Goal: Information Seeking & Learning: Learn about a topic

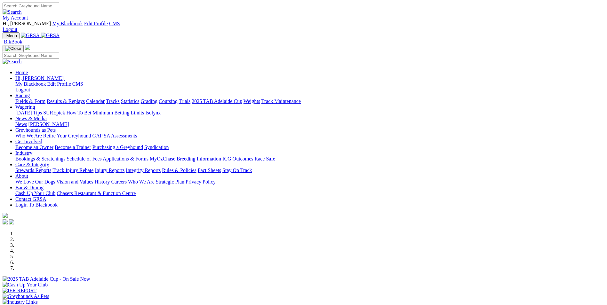
click at [60, 33] on img at bounding box center [50, 36] width 19 height 6
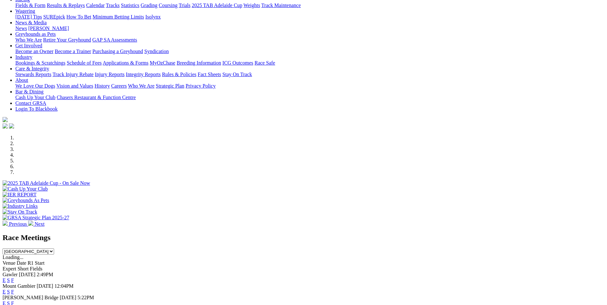
click at [6, 278] on link "E" at bounding box center [4, 280] width 3 height 5
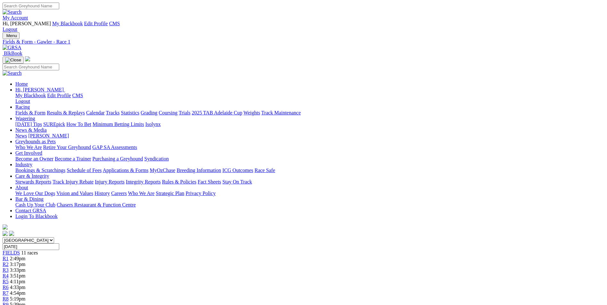
click at [122, 32] on div "Menu Fields & Form - Gawler - Race 1 BlkBook Home Hi, Martyn My Blackbook Edit …" at bounding box center [304, 134] width 602 height 205
click at [21, 45] on link at bounding box center [12, 47] width 19 height 5
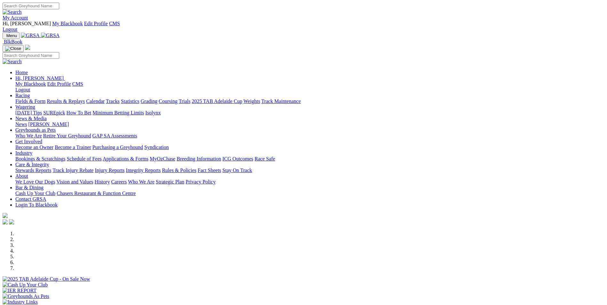
scroll to position [160, 0]
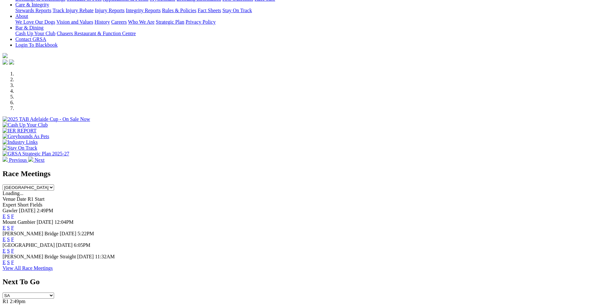
click at [6, 248] on link "E" at bounding box center [4, 250] width 3 height 5
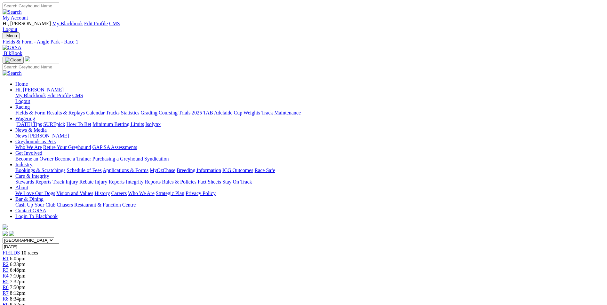
click at [21, 45] on img at bounding box center [12, 48] width 19 height 6
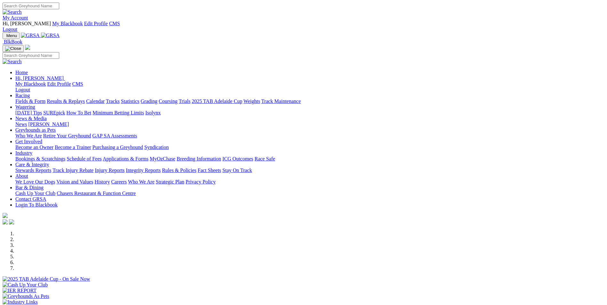
scroll to position [160, 0]
